Goal: Task Accomplishment & Management: Manage account settings

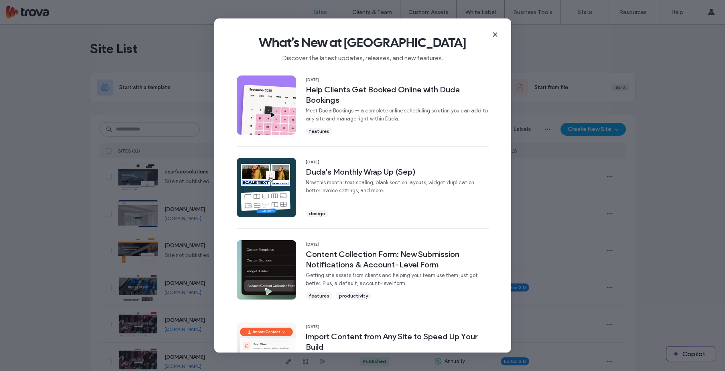
click at [496, 35] on icon at bounding box center [495, 34] width 6 height 6
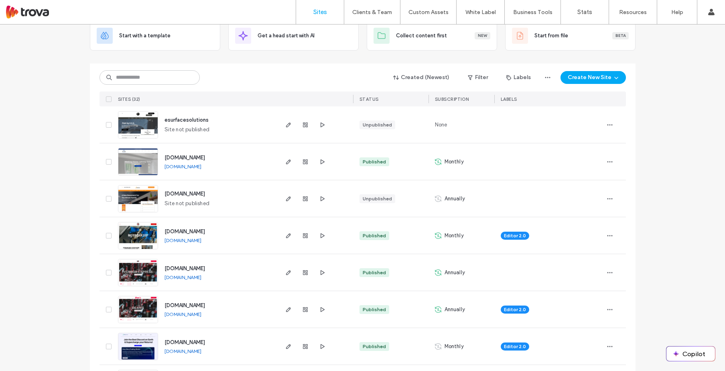
scroll to position [70, 0]
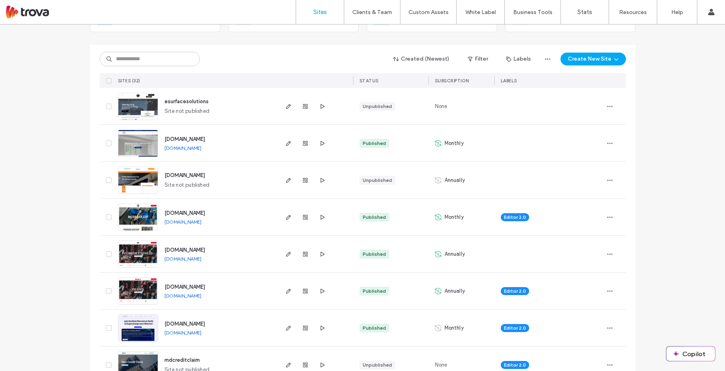
click at [201, 295] on link "www.deansliquorstore.com" at bounding box center [183, 296] width 37 height 6
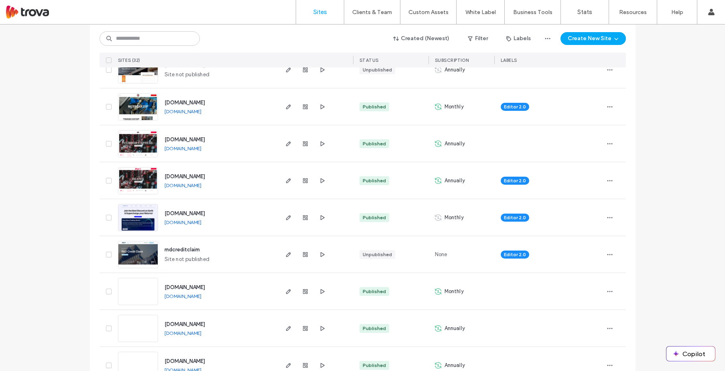
scroll to position [221, 0]
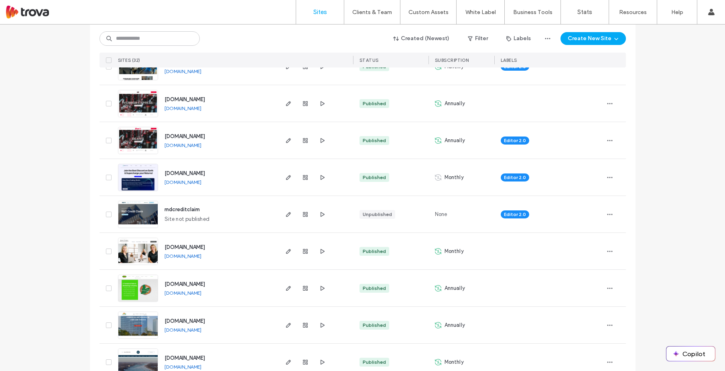
click at [201, 256] on link "www.christinecrawford.com" at bounding box center [183, 256] width 37 height 6
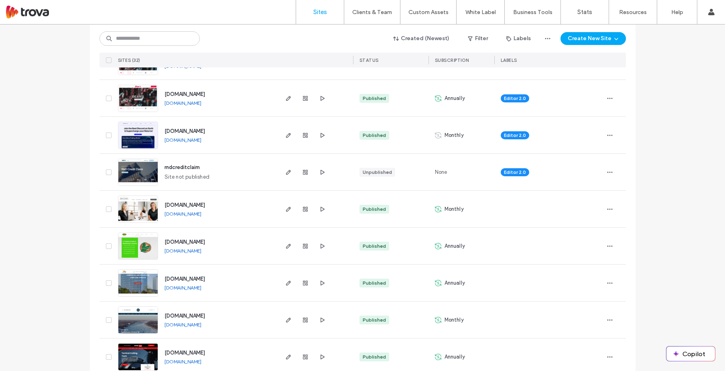
scroll to position [264, 0]
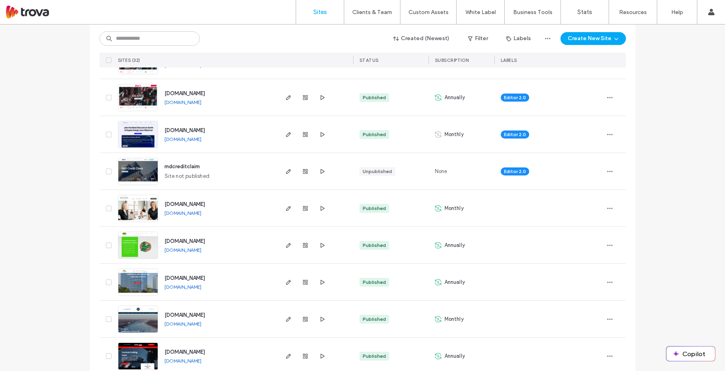
click at [201, 249] on link "www.factorylink.com" at bounding box center [183, 250] width 37 height 6
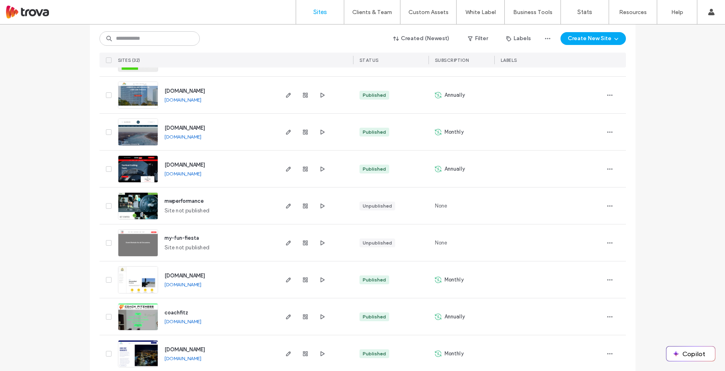
scroll to position [520, 0]
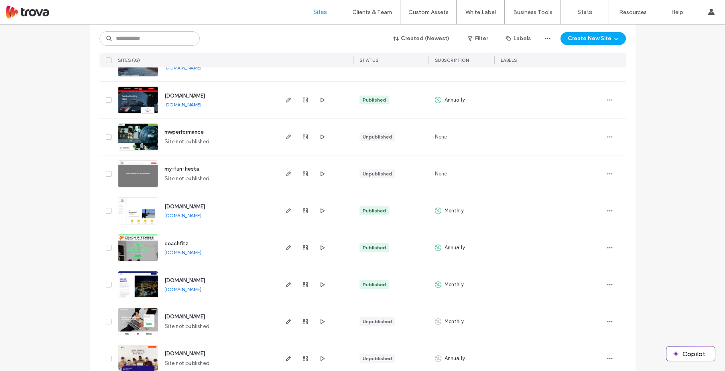
click at [195, 216] on link "www.grosseileairport.com" at bounding box center [183, 215] width 37 height 6
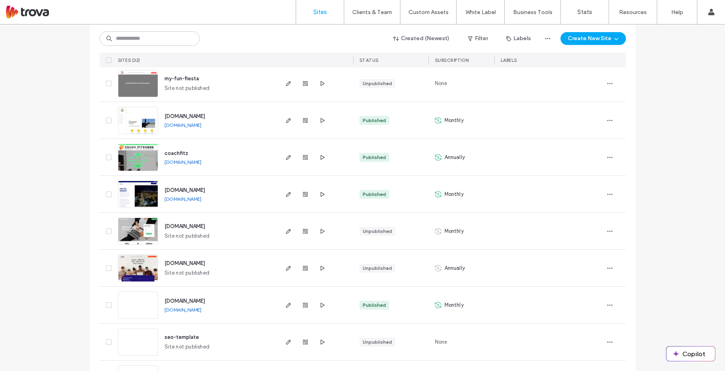
scroll to position [737, 0]
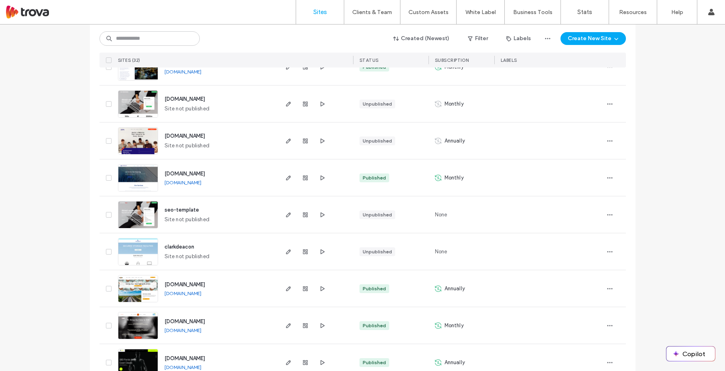
click at [191, 293] on link "[DOMAIN_NAME]" at bounding box center [183, 293] width 37 height 6
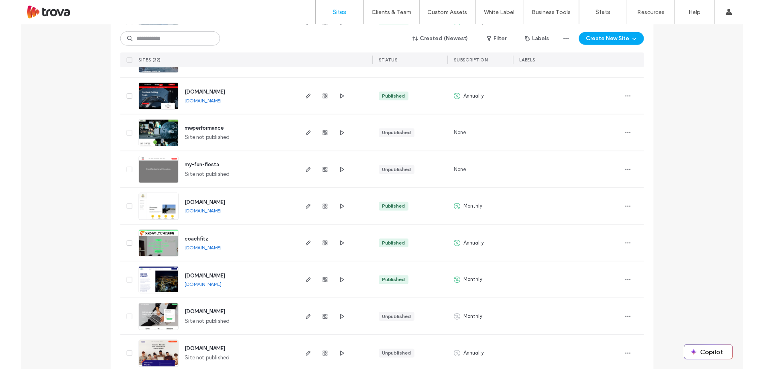
scroll to position [0, 0]
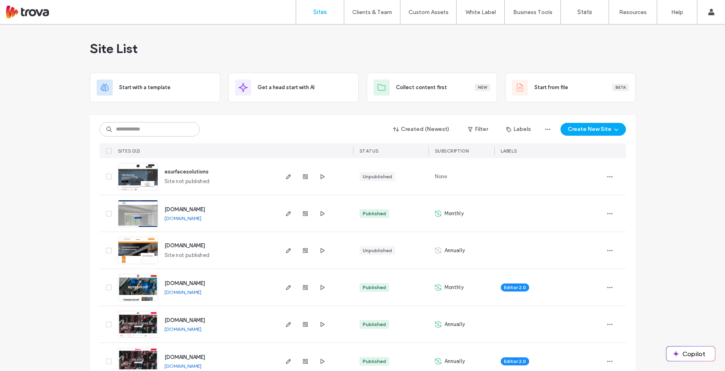
click at [201, 218] on link "www.fynepropertymandm.com" at bounding box center [183, 218] width 37 height 6
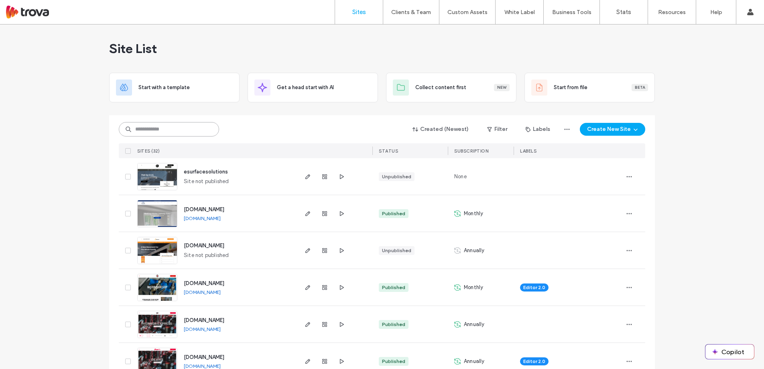
click at [151, 132] on input at bounding box center [169, 129] width 100 height 14
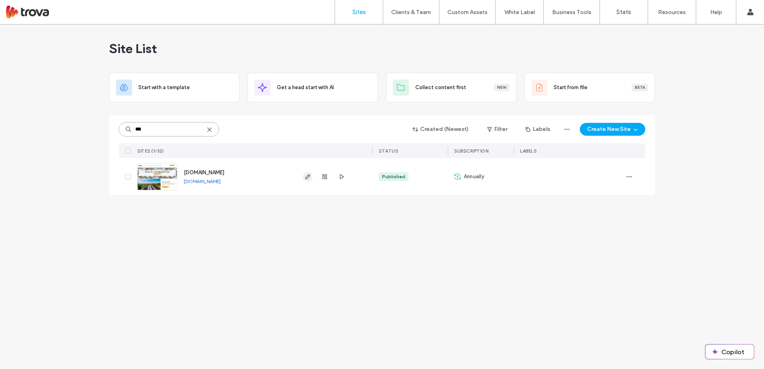
type input "***"
click at [309, 177] on icon "button" at bounding box center [308, 176] width 6 height 6
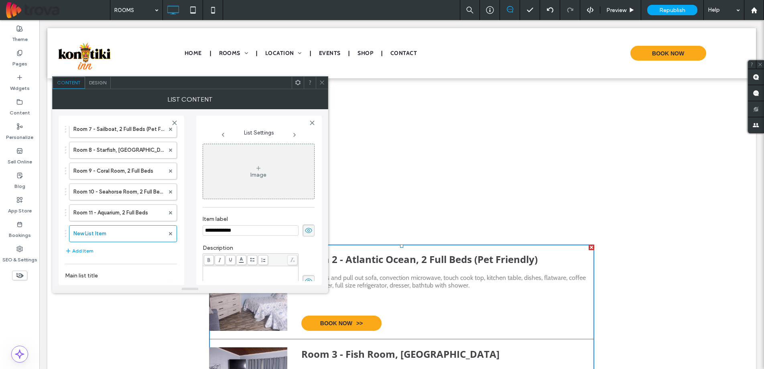
scroll to position [205, 0]
click at [250, 231] on input "**********" at bounding box center [251, 230] width 96 height 10
paste input "**********"
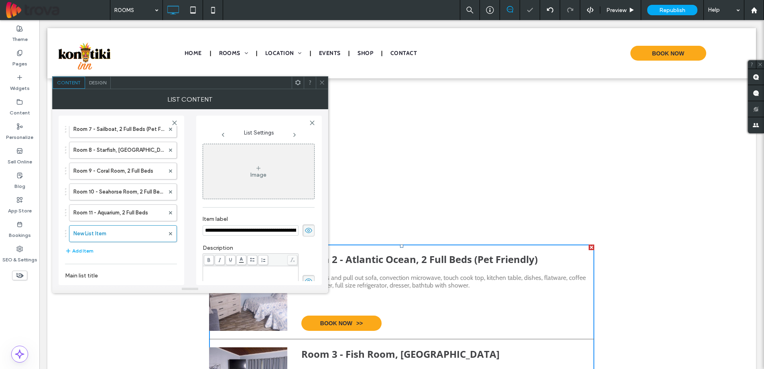
scroll to position [0, 44]
type input "**********"
click at [254, 275] on div "Rich Text Editor" at bounding box center [250, 287] width 93 height 40
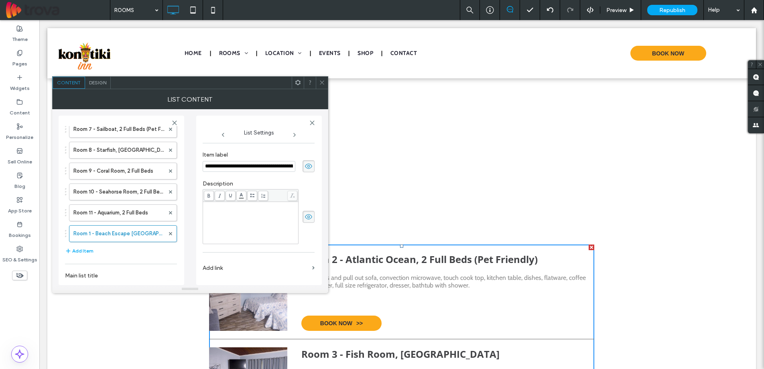
scroll to position [65, 0]
click at [256, 212] on div "Rich Text Editor" at bounding box center [250, 222] width 93 height 40
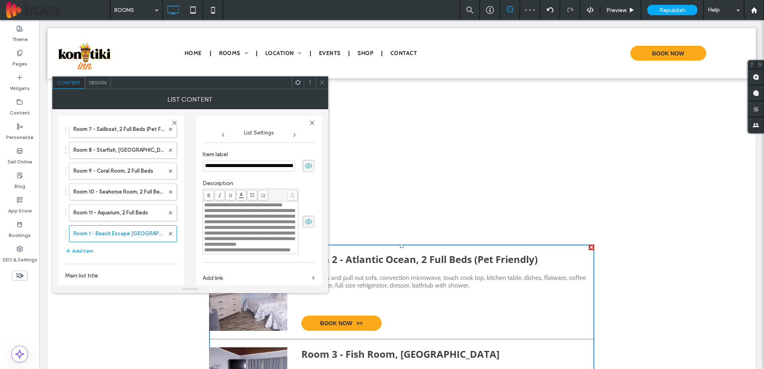
click at [205, 218] on span "**********" at bounding box center [249, 227] width 90 height 39
click at [204, 252] on span "**********" at bounding box center [247, 249] width 86 height 5
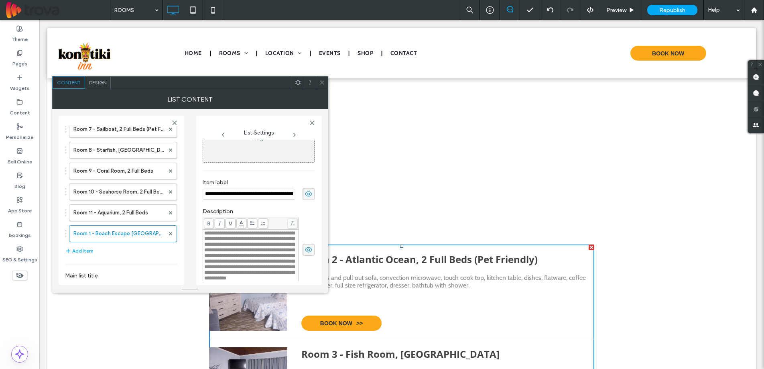
scroll to position [0, 0]
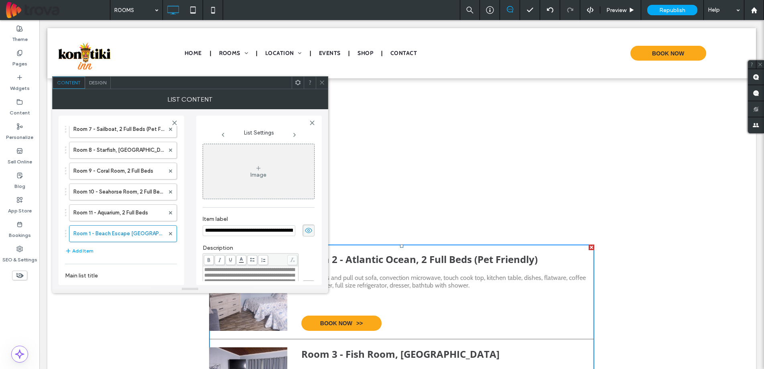
click at [257, 171] on icon at bounding box center [258, 168] width 6 height 6
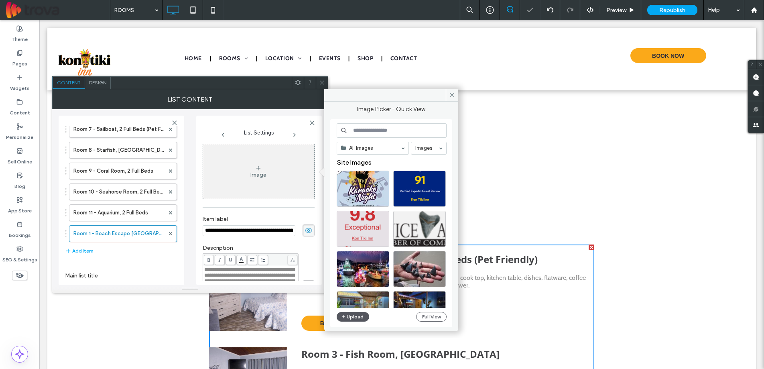
click at [360, 320] on button "Upload" at bounding box center [353, 317] width 33 height 10
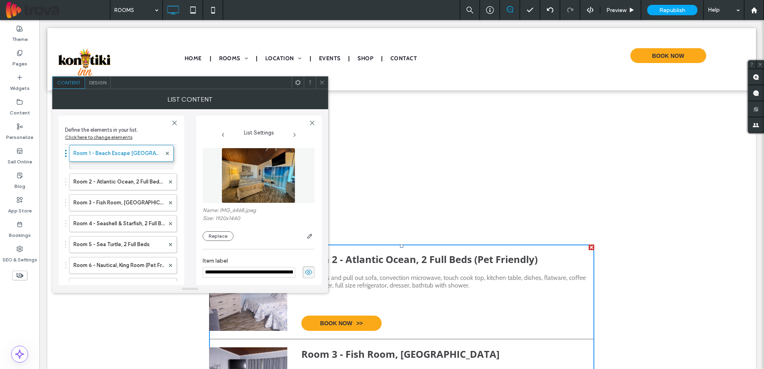
drag, startPoint x: 108, startPoint y: 236, endPoint x: 107, endPoint y: 152, distance: 84.3
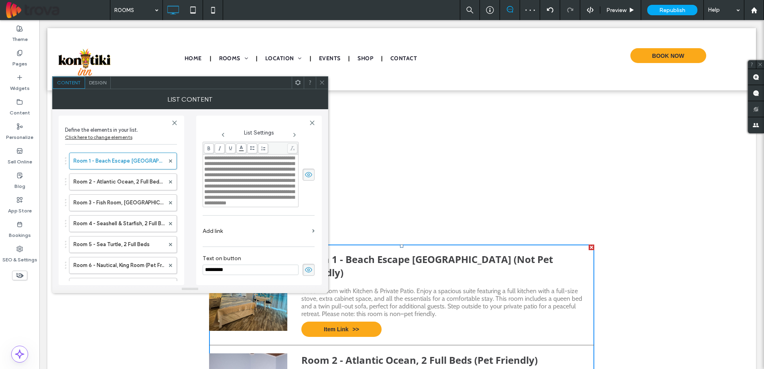
scroll to position [167, 0]
click at [230, 269] on input "*********" at bounding box center [251, 269] width 96 height 10
type input "********"
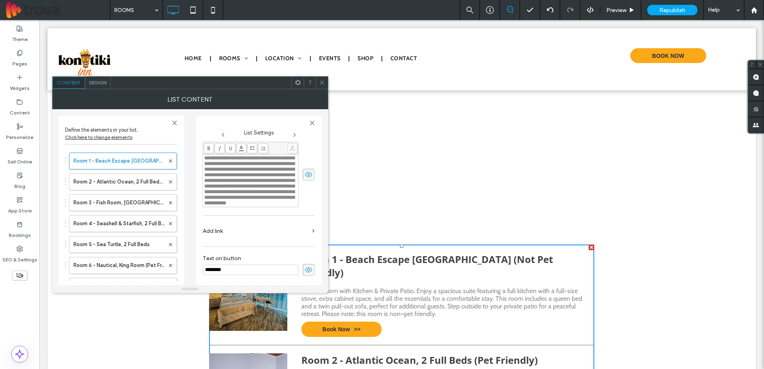
click at [253, 232] on label "Add link" at bounding box center [256, 231] width 106 height 15
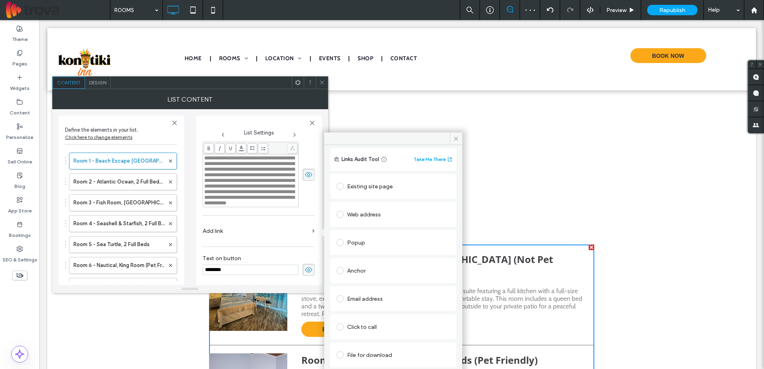
scroll to position [0, 0]
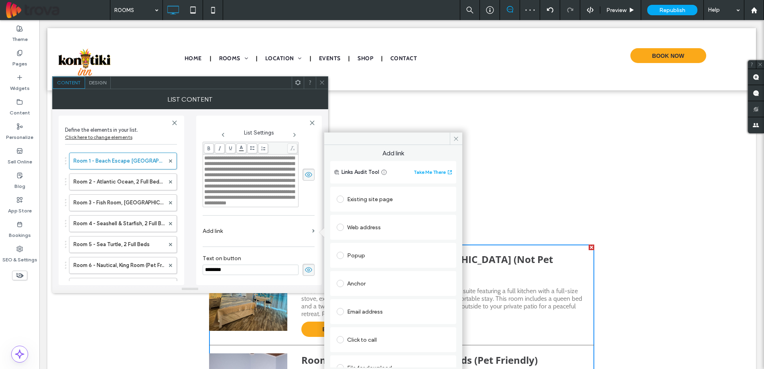
click at [338, 283] on span at bounding box center [340, 283] width 7 height 7
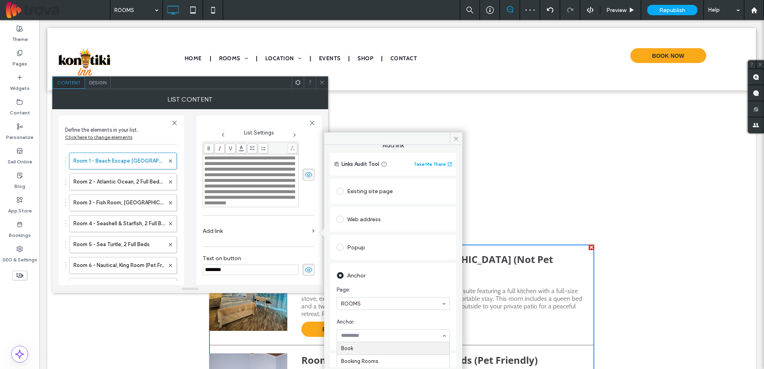
scroll to position [59, 0]
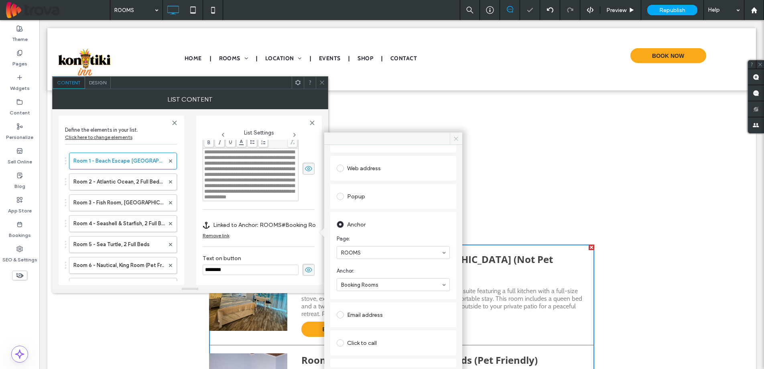
click at [453, 137] on icon at bounding box center [456, 139] width 6 height 6
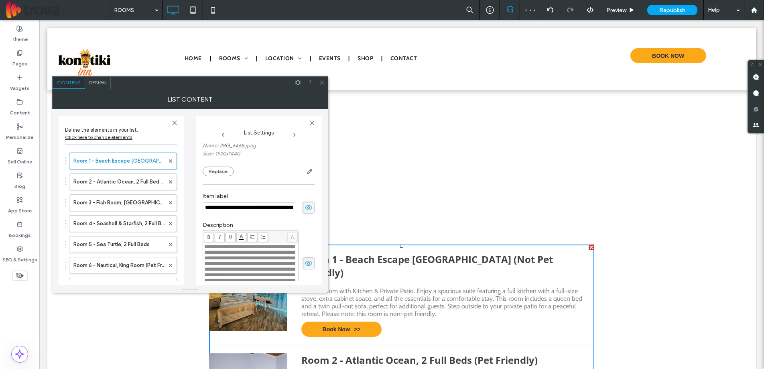
scroll to position [0, 0]
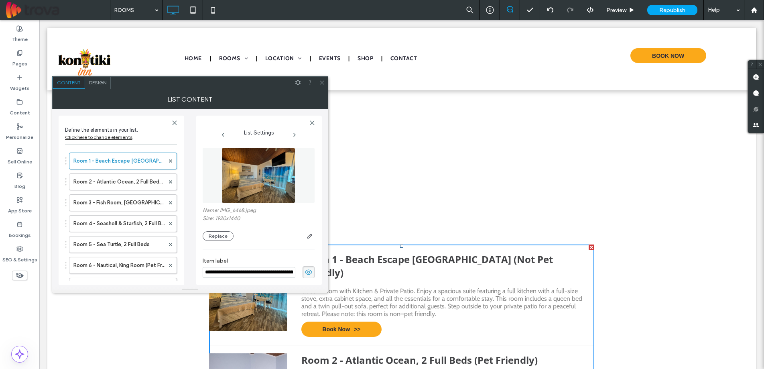
click at [321, 85] on icon at bounding box center [322, 82] width 6 height 6
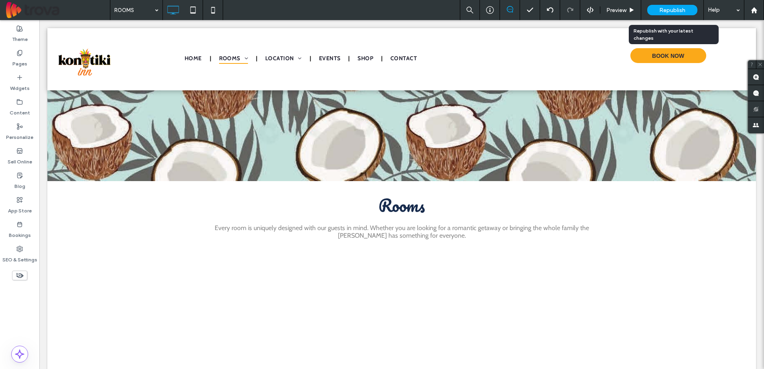
click at [673, 2] on div "Republish" at bounding box center [672, 10] width 50 height 20
click at [670, 8] on span "Republish" at bounding box center [672, 10] width 26 height 7
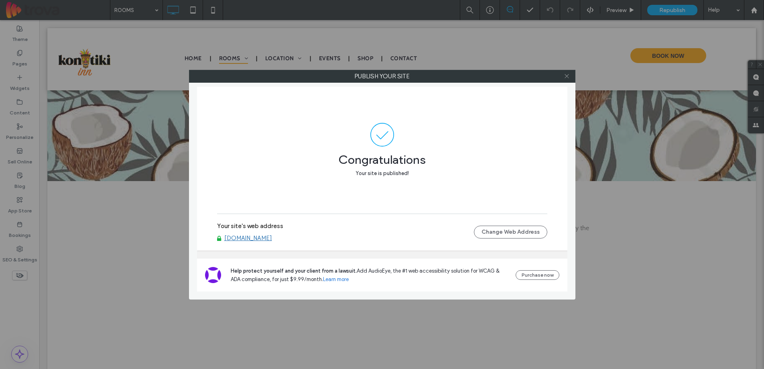
click at [566, 77] on use at bounding box center [567, 76] width 4 height 4
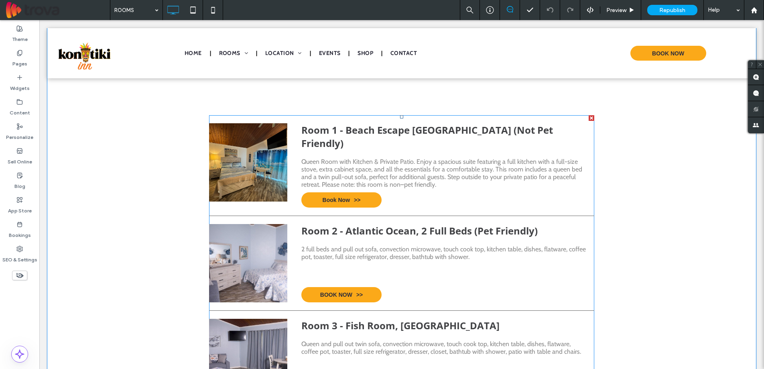
scroll to position [336, 0]
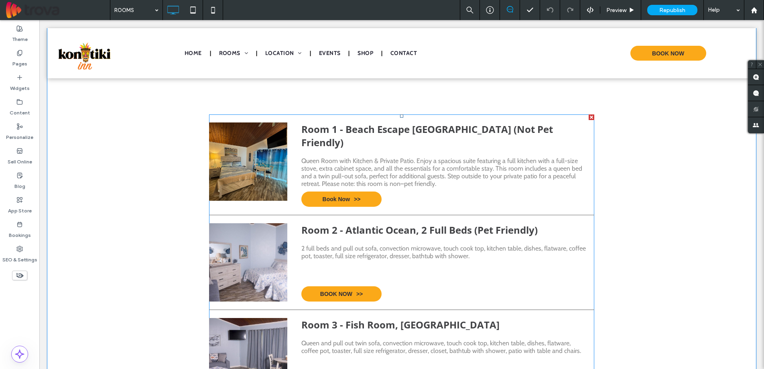
click at [265, 252] on div at bounding box center [248, 262] width 78 height 78
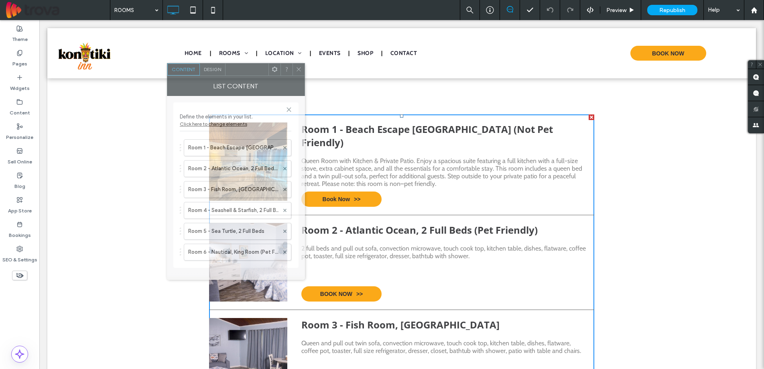
drag, startPoint x: 135, startPoint y: 84, endPoint x: 365, endPoint y: 62, distance: 231.0
click at [269, 63] on div at bounding box center [247, 69] width 43 height 12
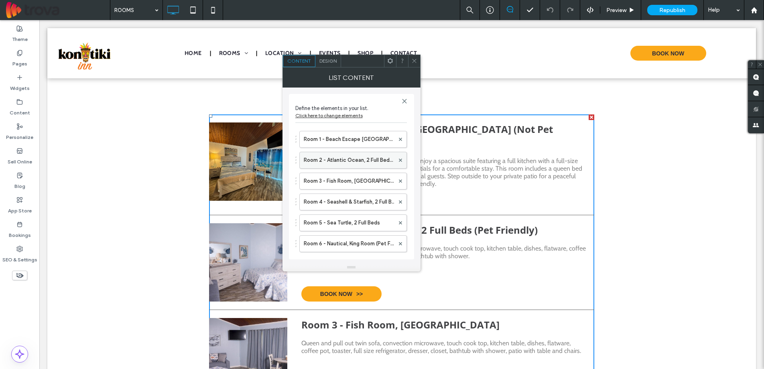
click at [352, 163] on label "Room 2 - Atlantic Ocean, 2 Full Beds (Pet Friendly)" at bounding box center [349, 160] width 91 height 16
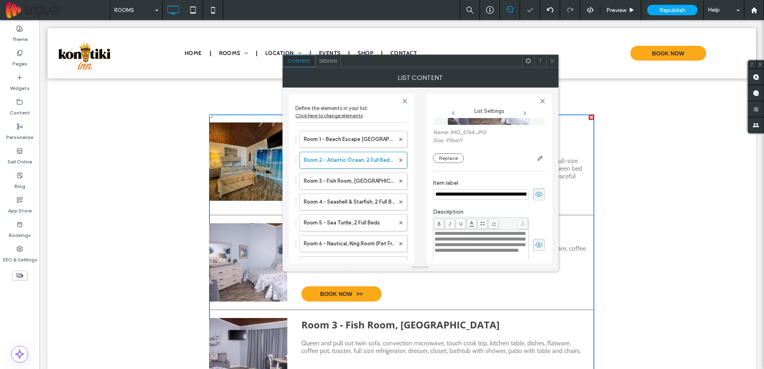
scroll to position [0, 0]
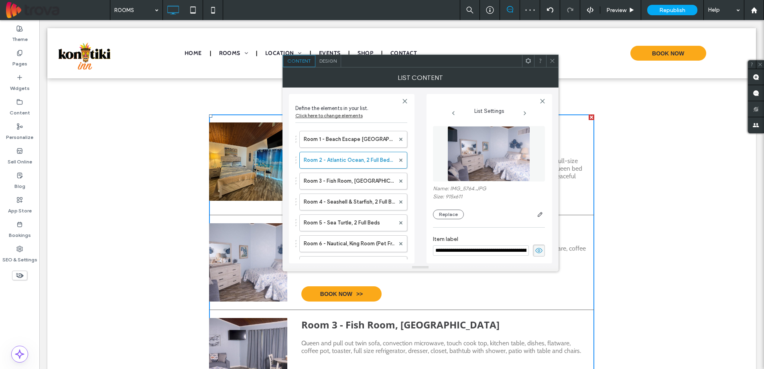
click at [493, 140] on img at bounding box center [489, 153] width 83 height 55
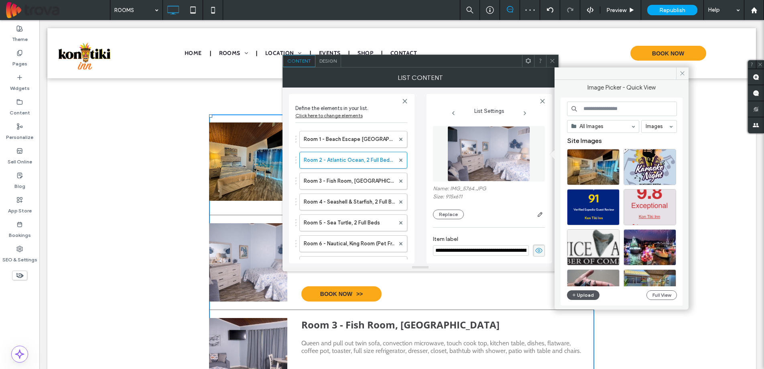
click at [585, 296] on button "Upload" at bounding box center [583, 295] width 33 height 10
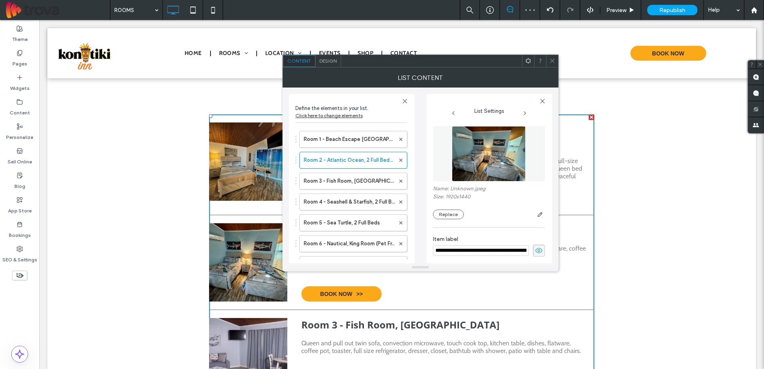
click at [429, 289] on link "Room 2 - Atlantic Ocean, 2 Full Beds (Pet Friendly) 2 full beds and pull out so…" at bounding box center [401, 262] width 385 height 78
click at [551, 59] on icon at bounding box center [552, 61] width 6 height 6
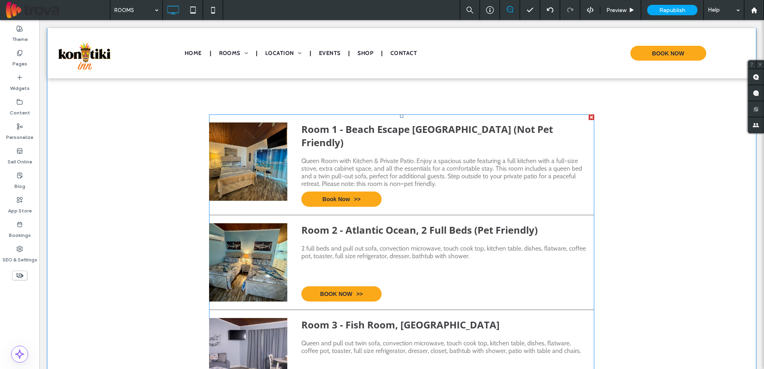
click at [360, 224] on span "Room 2 - Atlantic Ocean, 2 Full Beds (Pet Friendly)" at bounding box center [444, 229] width 287 height 13
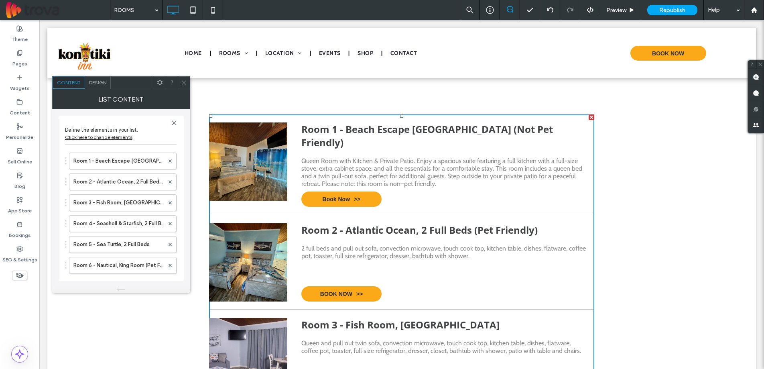
click at [360, 224] on span "Room 2 - Atlantic Ocean, 2 Full Beds (Pet Friendly)" at bounding box center [444, 229] width 287 height 13
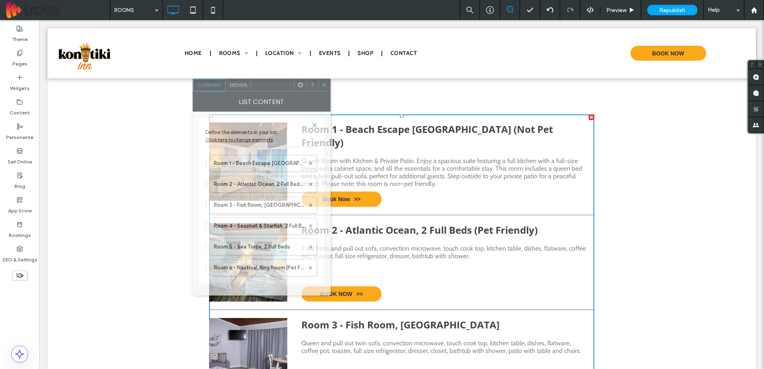
drag, startPoint x: 134, startPoint y: 85, endPoint x: 287, endPoint y: 85, distance: 152.9
click at [287, 85] on div at bounding box center [272, 85] width 43 height 12
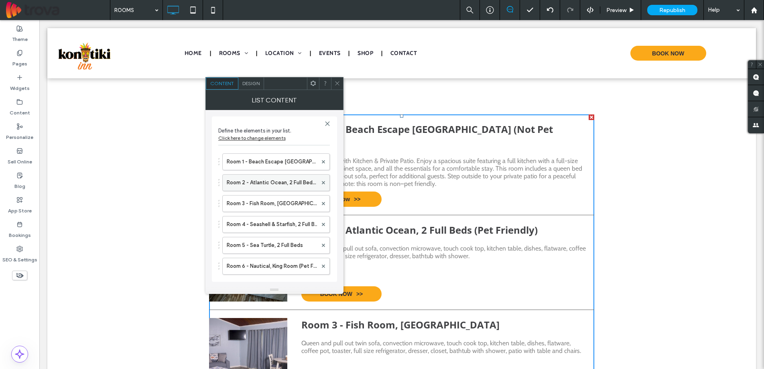
click at [274, 179] on label "Room 2 - Atlantic Ocean, 2 Full Beds (Pet Friendly)" at bounding box center [272, 183] width 91 height 16
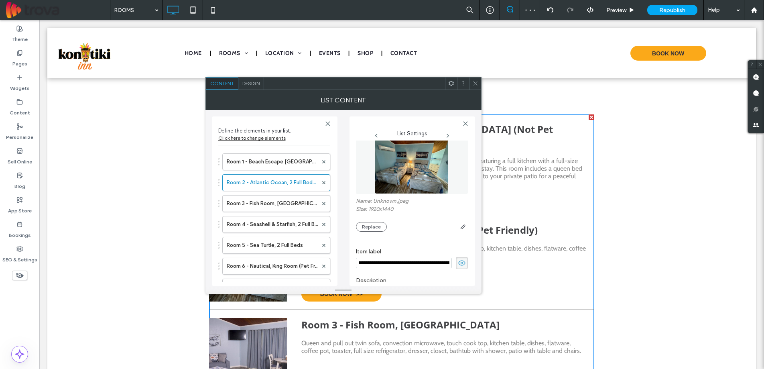
scroll to position [11, 0]
click at [409, 261] on input "**********" at bounding box center [404, 262] width 96 height 10
drag, startPoint x: 417, startPoint y: 262, endPoint x: 382, endPoint y: 262, distance: 34.5
click at [382, 262] on input "**********" at bounding box center [404, 262] width 96 height 10
type input "**********"
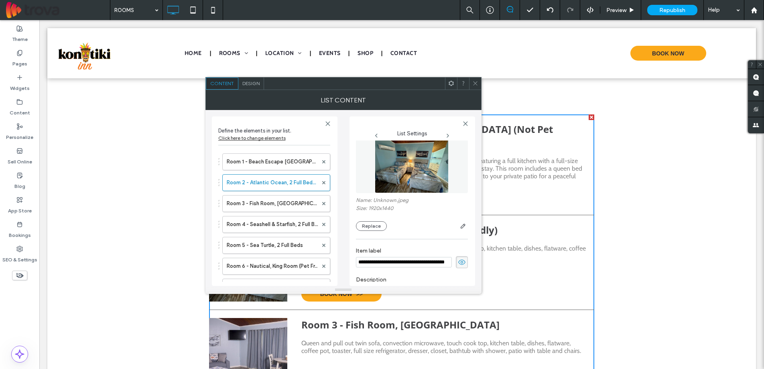
click at [476, 79] on span at bounding box center [475, 83] width 6 height 12
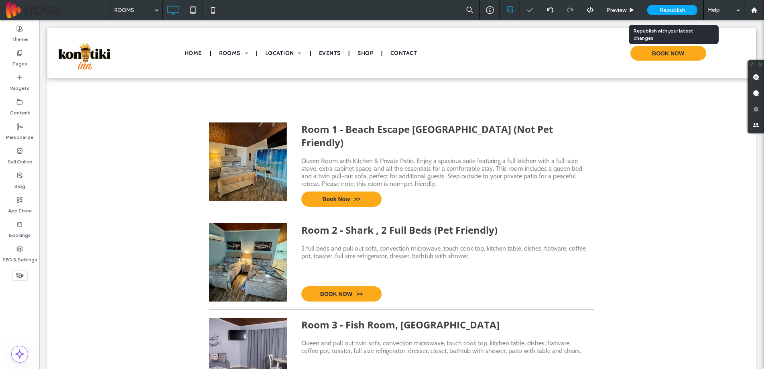
click at [674, 14] on div "Republish" at bounding box center [672, 10] width 50 height 10
